Goal: Task Accomplishment & Management: Complete application form

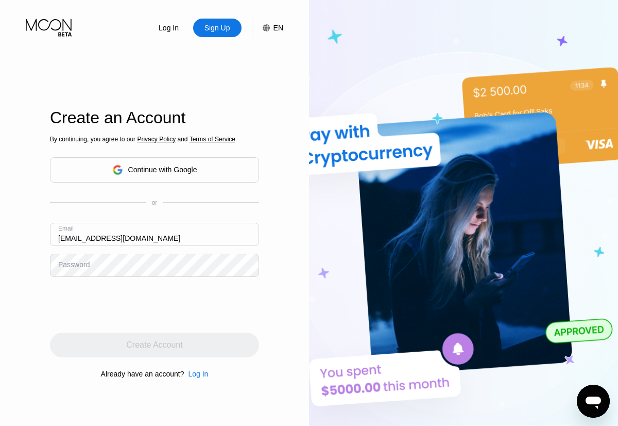
type input "[EMAIL_ADDRESS][DOMAIN_NAME]"
click at [155, 345] on div "Create Account" at bounding box center [154, 345] width 56 height 10
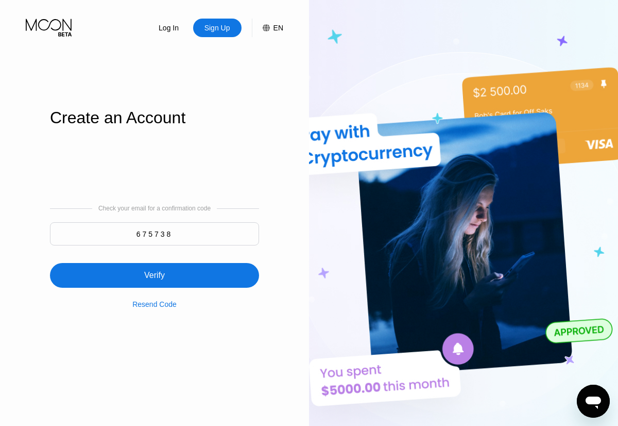
type input "675738"
click at [155, 269] on div "Verify" at bounding box center [154, 275] width 209 height 25
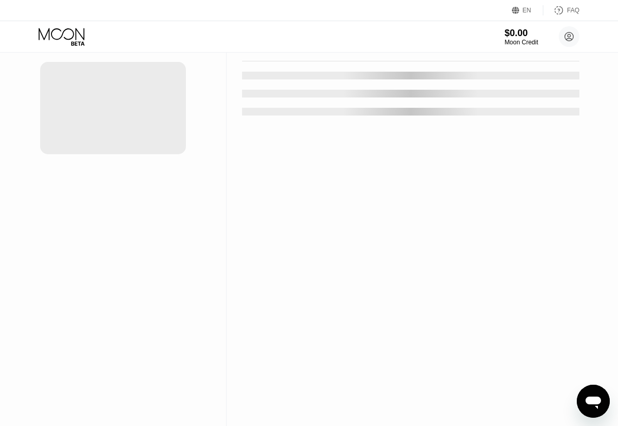
click at [156, 25] on div "New Card" at bounding box center [161, 20] width 32 height 9
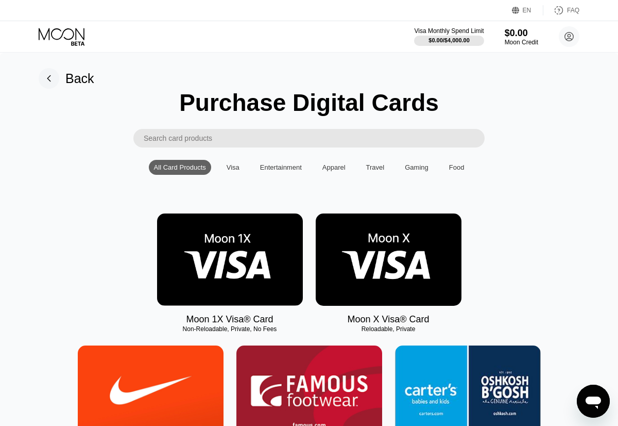
click at [230, 262] on img at bounding box center [230, 259] width 146 height 92
